Goal: Use online tool/utility

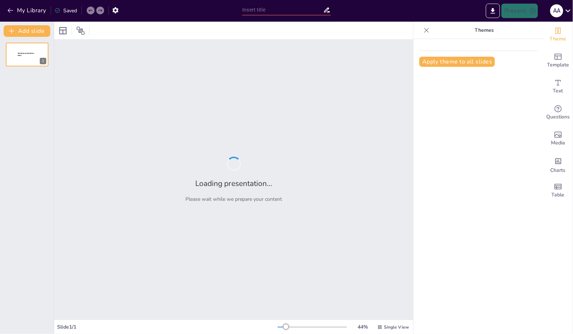
type input "Кейнсианский этап развития микроэкономики"
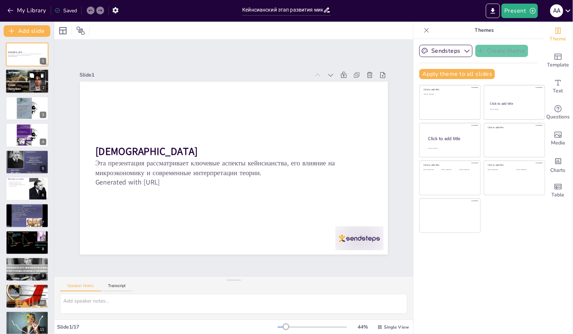
click at [29, 78] on button at bounding box center [31, 76] width 9 height 9
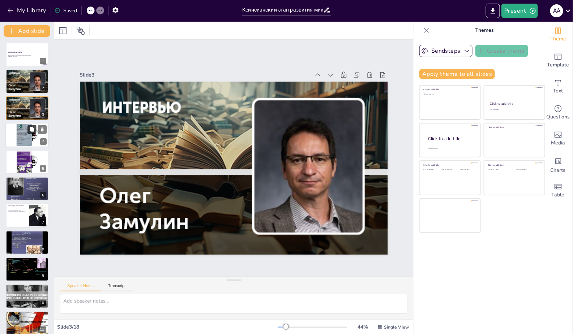
click at [28, 133] on button at bounding box center [31, 129] width 9 height 9
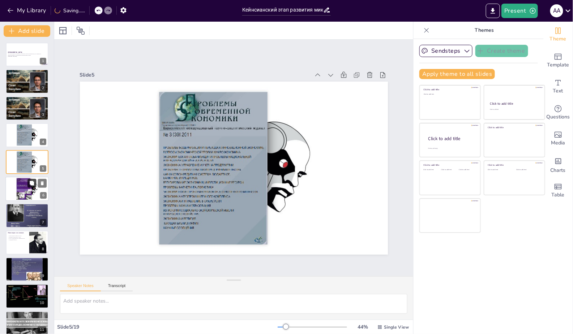
click at [30, 185] on icon at bounding box center [31, 183] width 5 height 5
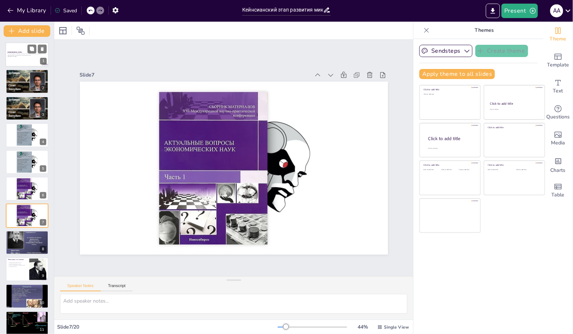
click at [28, 59] on div at bounding box center [26, 54] width 43 height 25
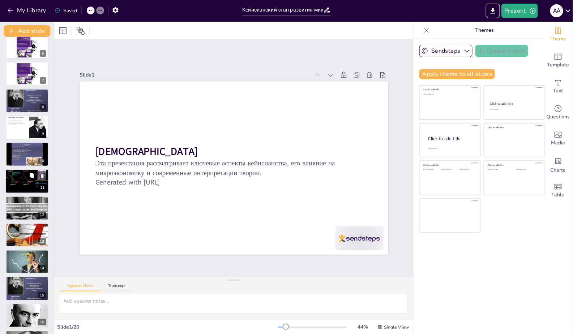
click at [20, 181] on div at bounding box center [26, 181] width 43 height 25
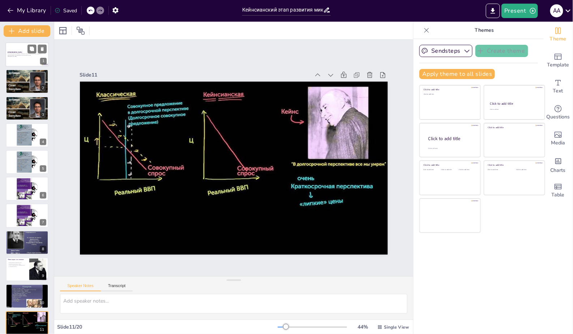
click at [22, 54] on p "Эта презентация рассматривает ключевые аспекты кейнсианства, его влияние на мик…" at bounding box center [27, 54] width 39 height 3
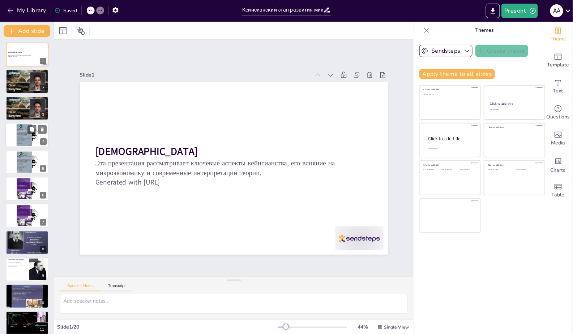
click at [24, 146] on div "4" at bounding box center [26, 135] width 43 height 25
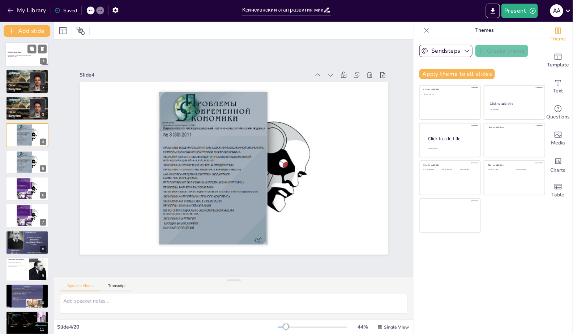
click at [20, 62] on div at bounding box center [26, 54] width 43 height 25
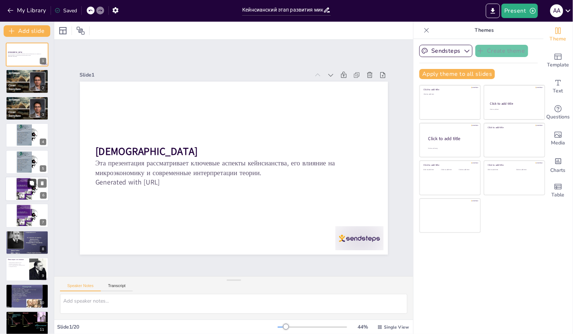
click at [33, 181] on icon at bounding box center [31, 183] width 5 height 5
click at [34, 181] on icon at bounding box center [31, 183] width 5 height 5
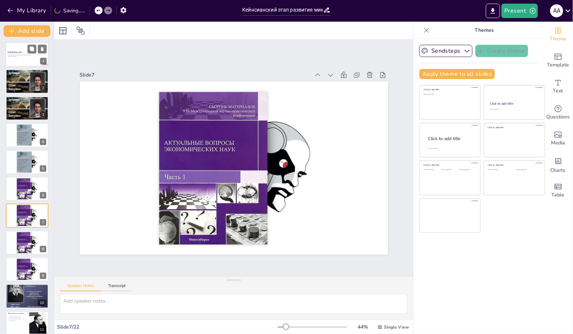
click at [16, 56] on p "Эта презентация рассматривает ключевые аспекты кейнсианства, его влияние на мик…" at bounding box center [27, 54] width 39 height 3
